Goal: Information Seeking & Learning: Learn about a topic

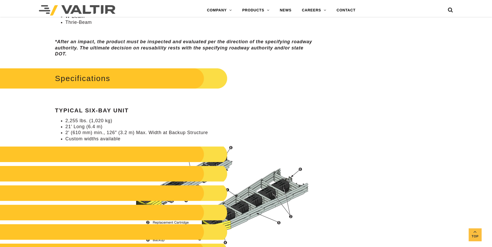
scroll to position [415, 0]
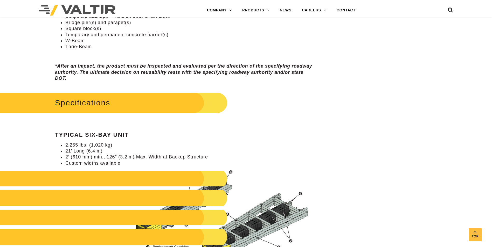
click at [158, 149] on li "21′ Long (6.4 m)" at bounding box center [189, 151] width 249 height 6
click at [186, 187] on img at bounding box center [221, 219] width 186 height 99
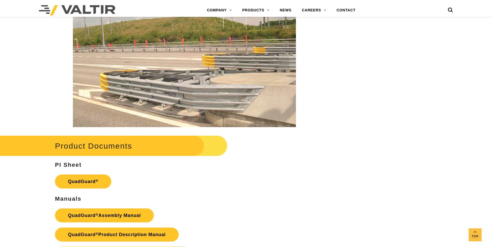
scroll to position [1012, 0]
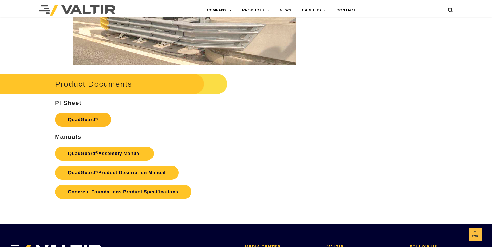
click at [88, 120] on link "QuadGuard ®" at bounding box center [83, 120] width 56 height 14
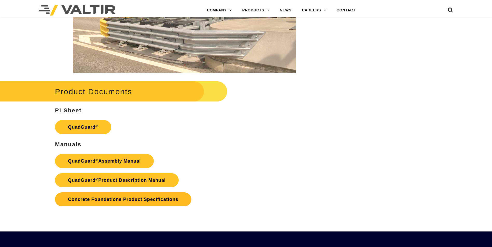
scroll to position [1012, 0]
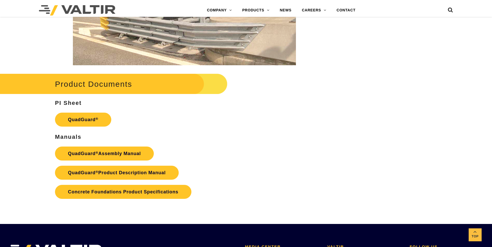
drag, startPoint x: 422, startPoint y: 122, endPoint x: 387, endPoint y: 125, distance: 35.4
